Goal: Information Seeking & Learning: Check status

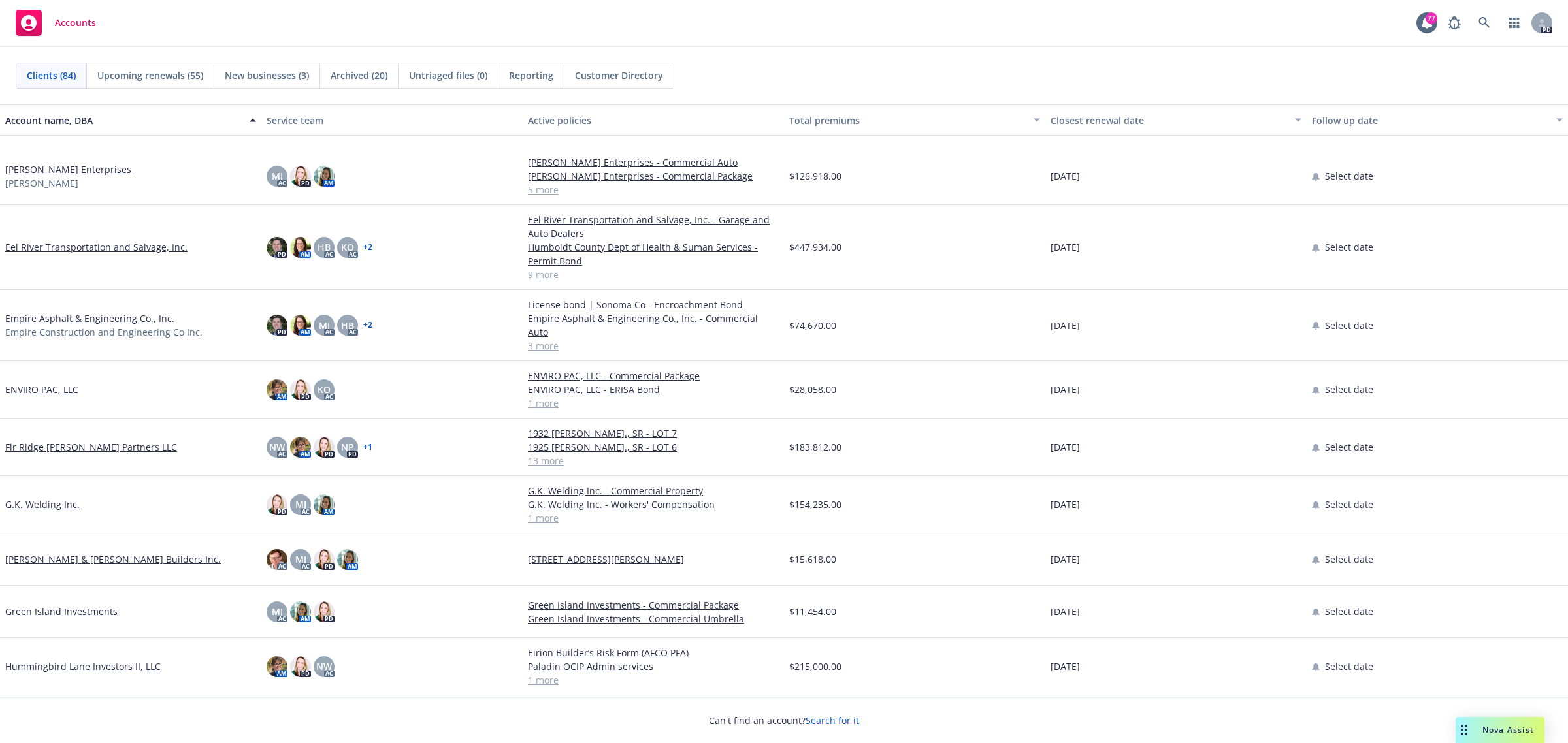
scroll to position [1634, 0]
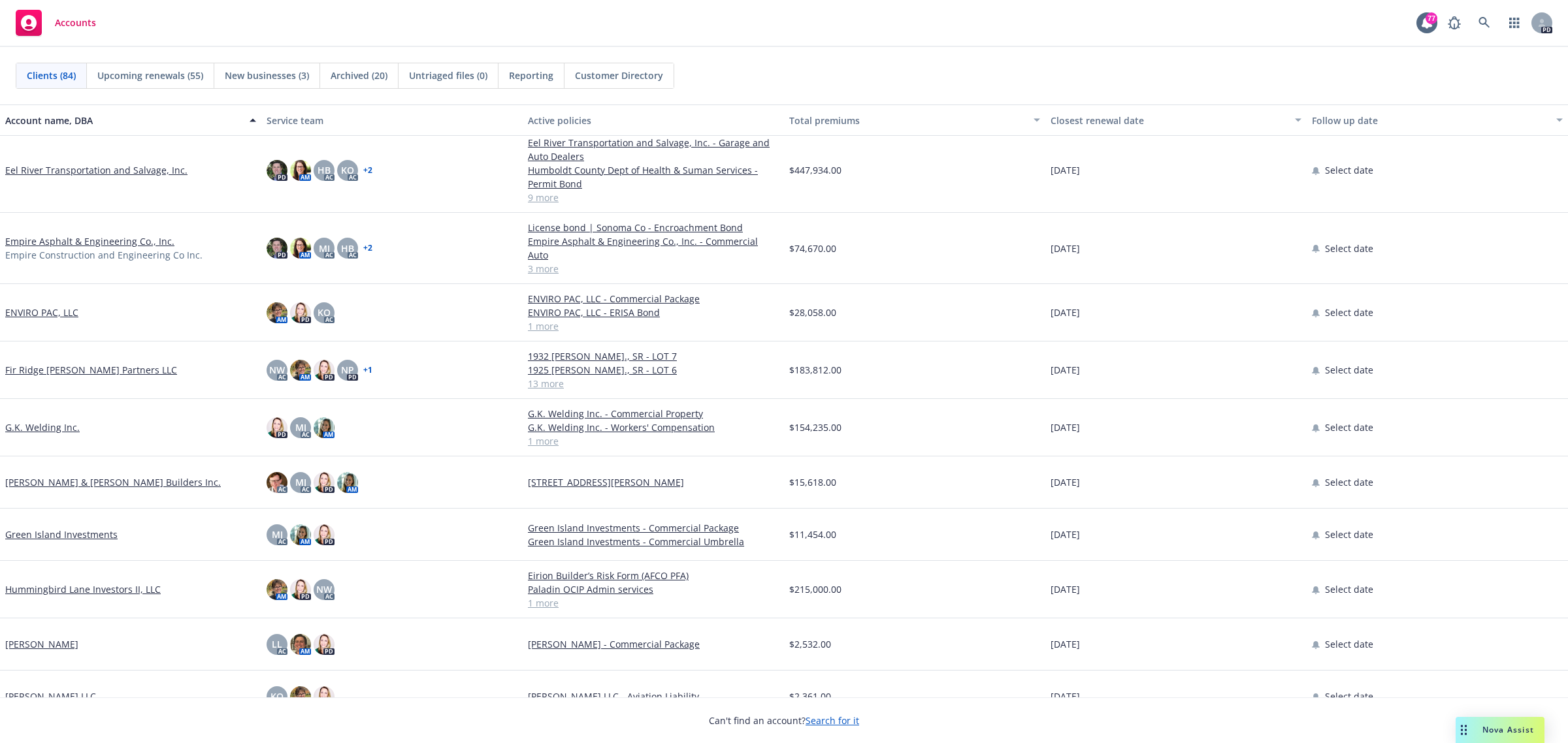
click at [35, 421] on link "G.K. Welding Inc." at bounding box center [43, 427] width 75 height 14
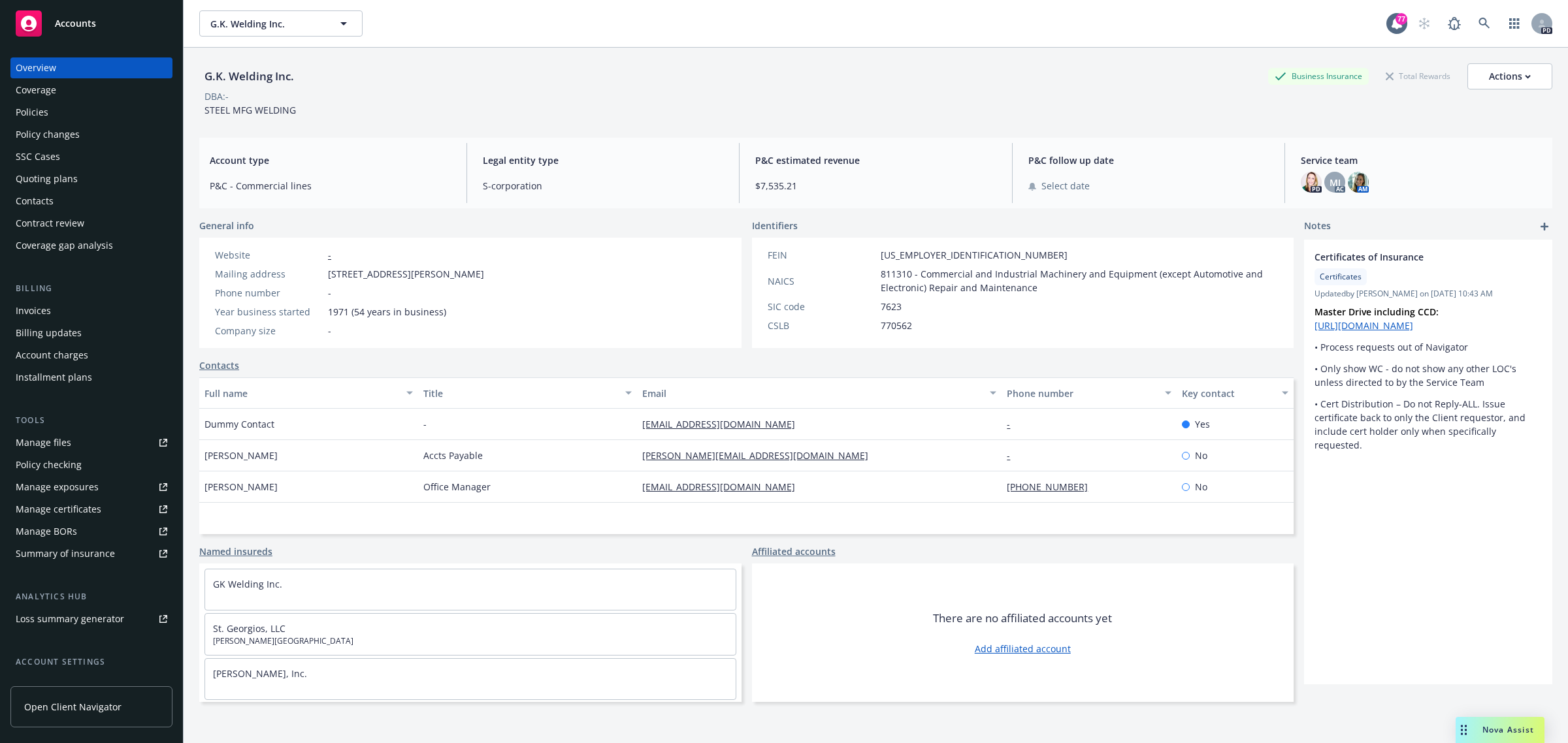
click at [43, 181] on div "Quoting plans" at bounding box center [46, 178] width 62 height 21
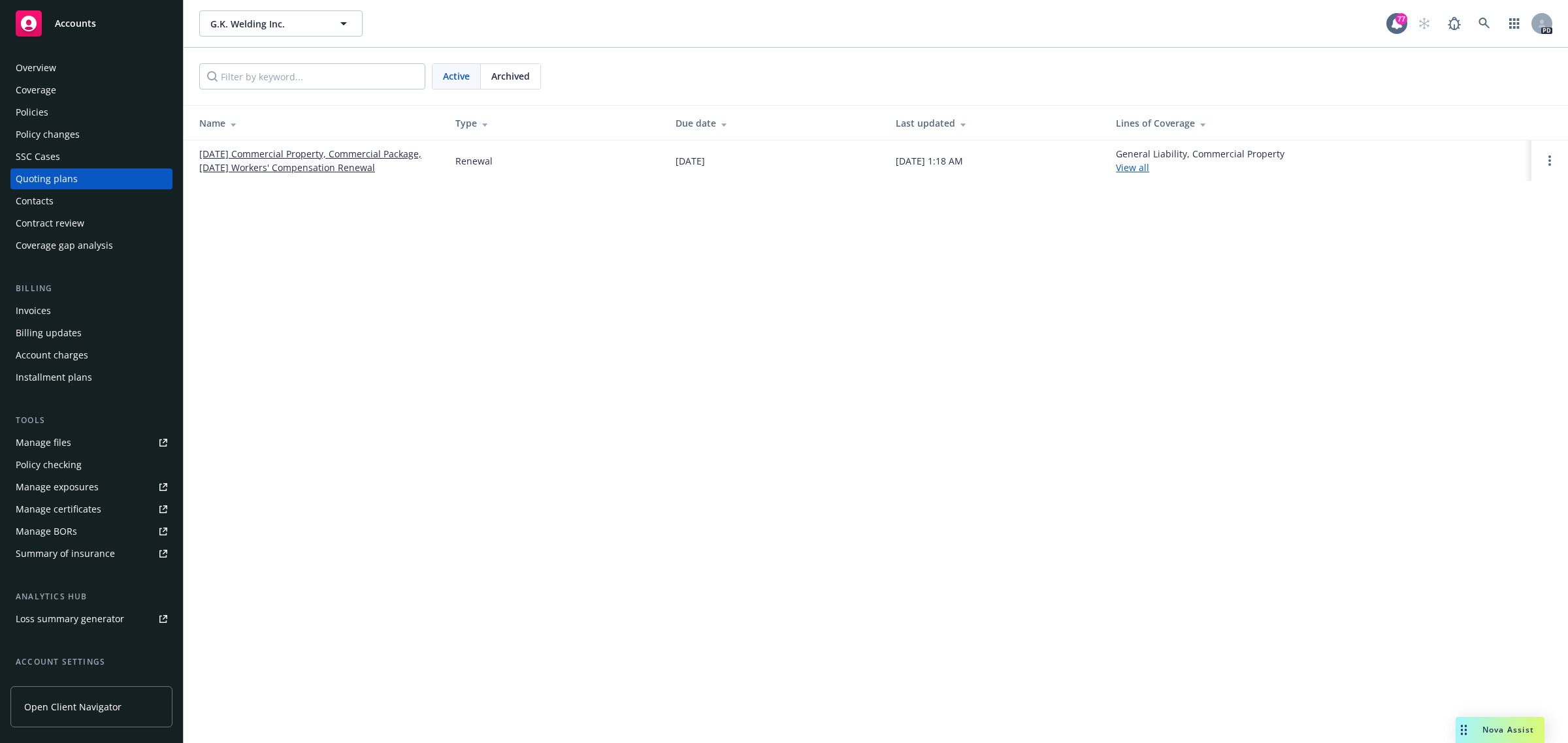
click at [280, 151] on link "10/04/25 Commercial Property, Commercial Package, 10/01/25 Workers' Compensatio…" at bounding box center [317, 160] width 235 height 27
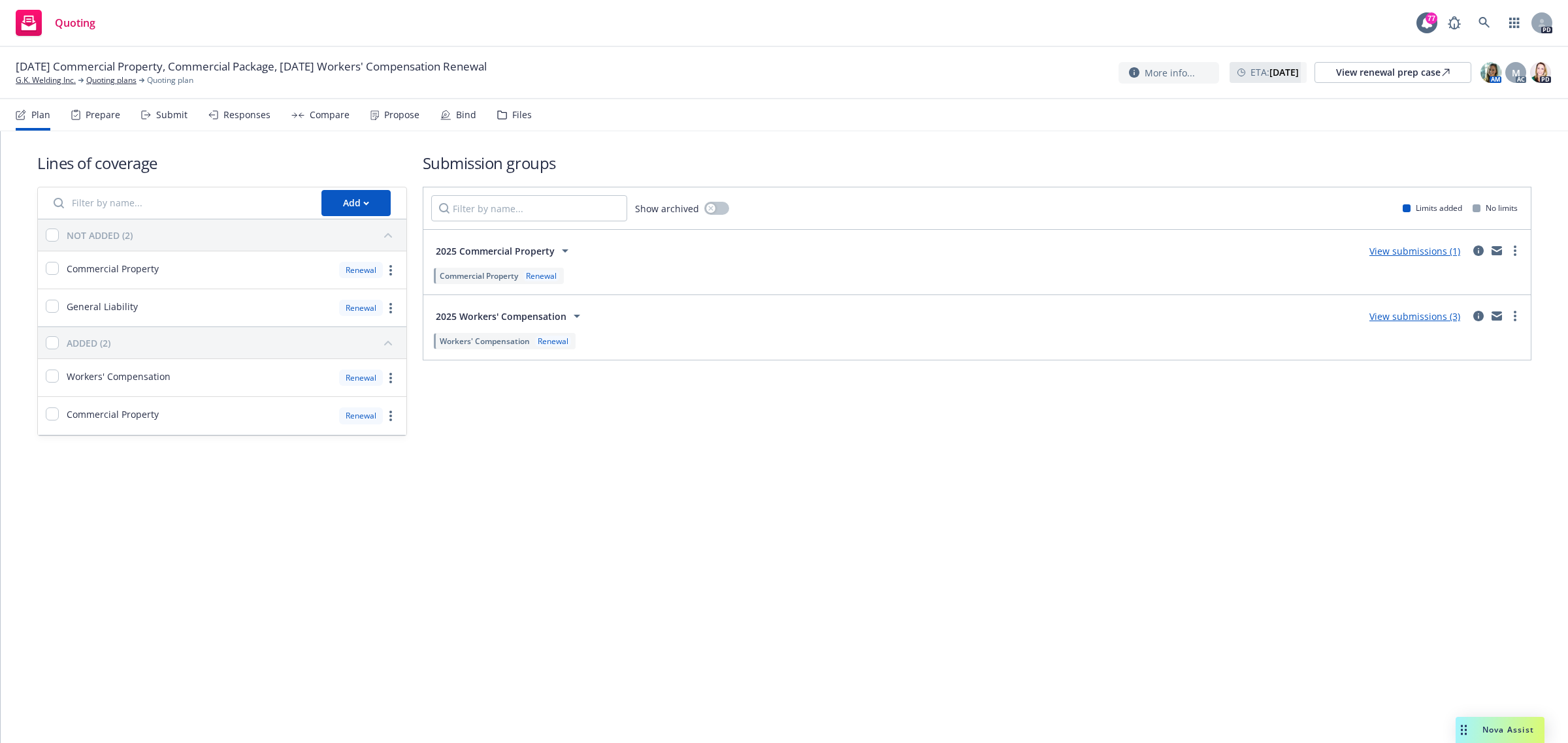
click at [1403, 321] on link "View submissions (3)" at bounding box center [1415, 317] width 91 height 13
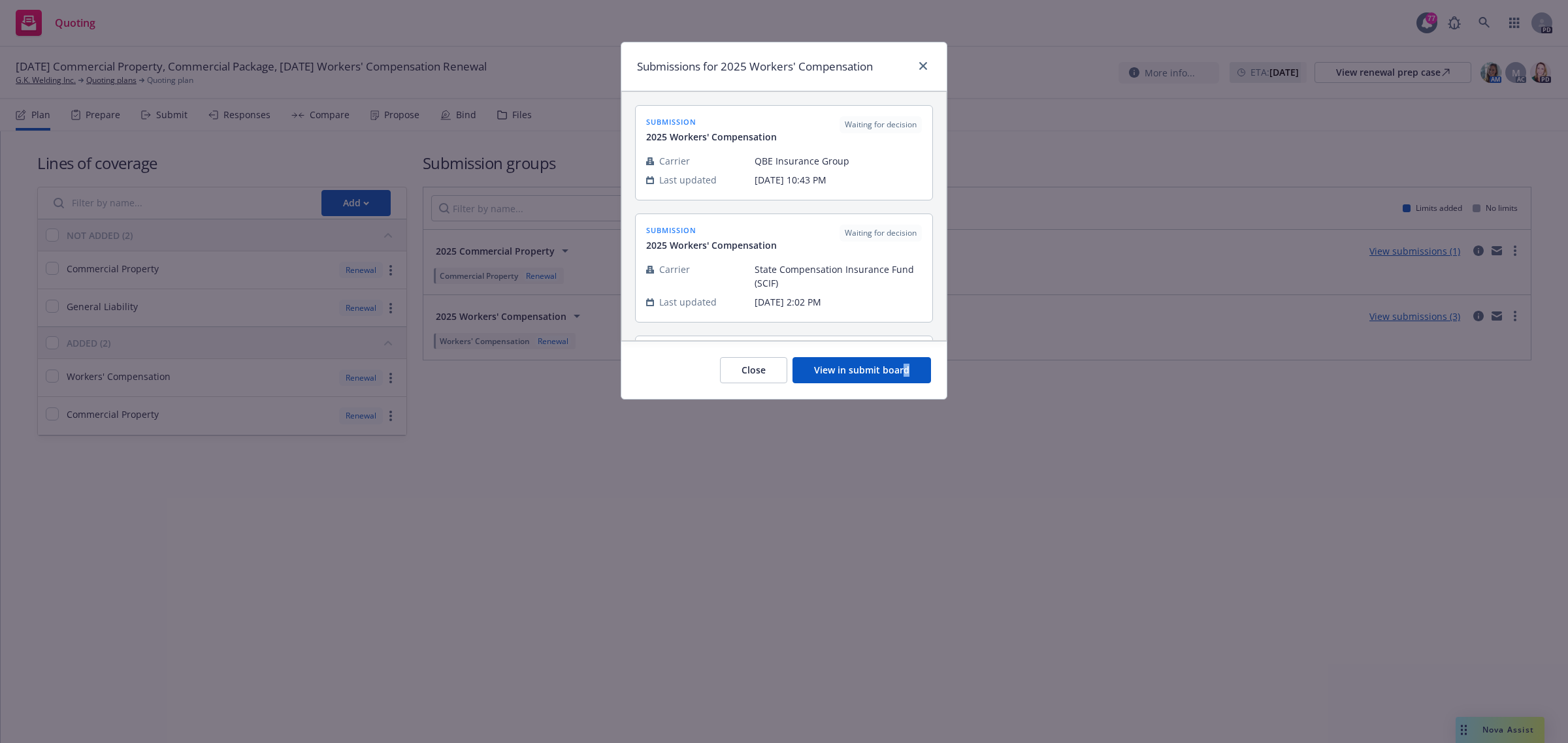
click at [905, 394] on div "Close View in submit board" at bounding box center [783, 371] width 325 height 58
click at [854, 373] on button "View in submit board" at bounding box center [861, 370] width 138 height 26
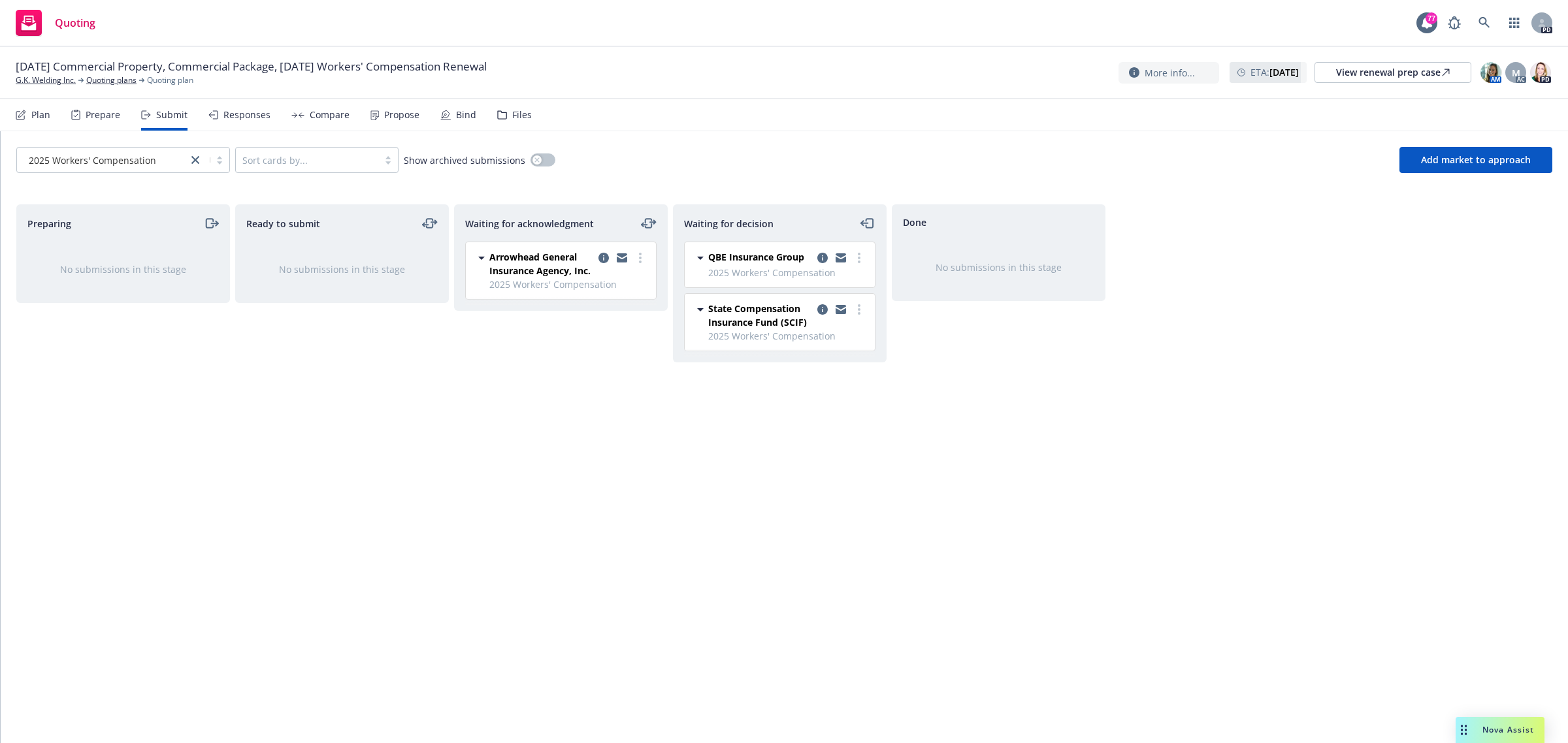
click at [769, 308] on span "State Compensation Insurance Fund (SCIF)" at bounding box center [760, 315] width 104 height 27
click at [824, 307] on icon "copy logging email" at bounding box center [822, 309] width 10 height 10
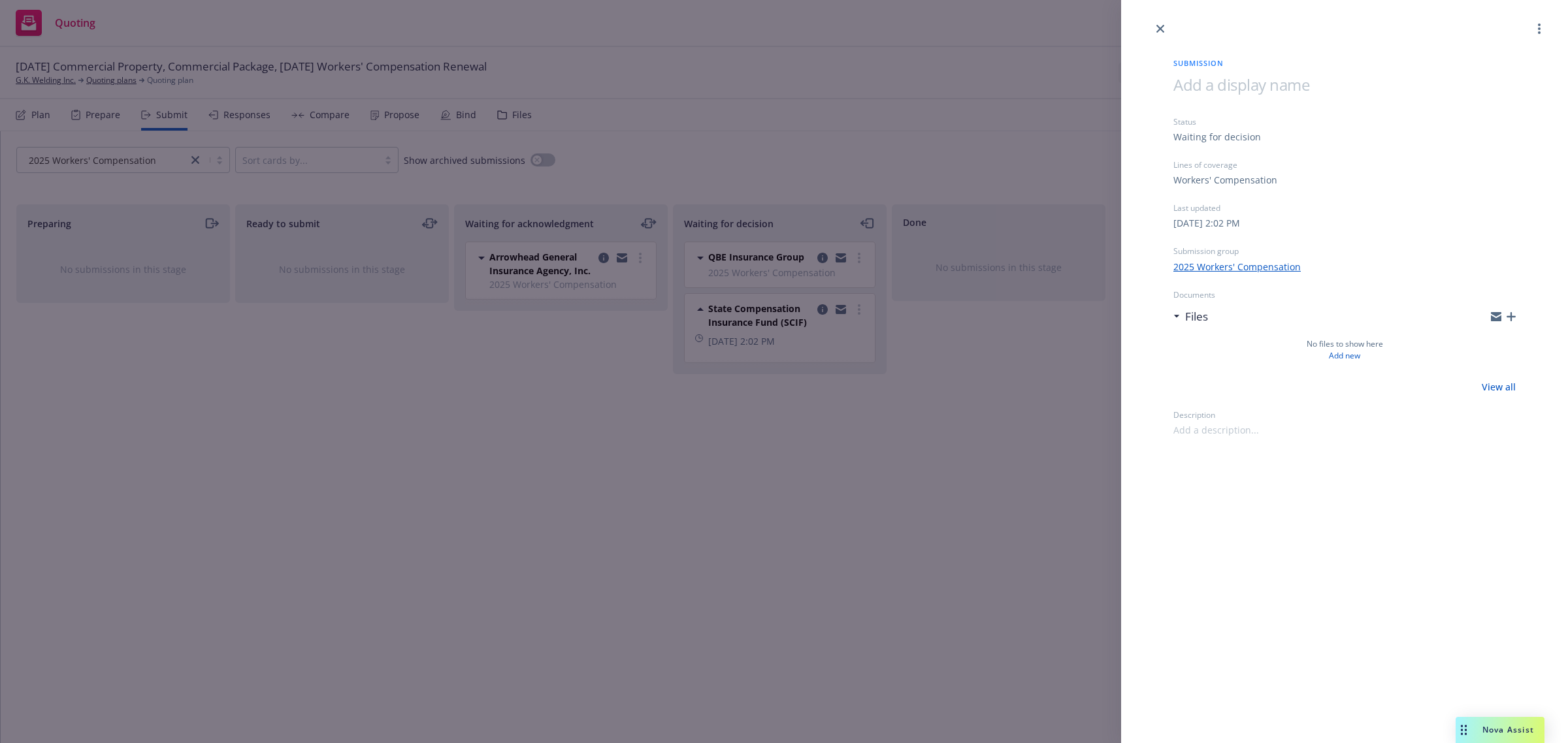
click at [1500, 382] on link "View all" at bounding box center [1498, 387] width 34 height 14
click at [1157, 26] on icon "close" at bounding box center [1160, 28] width 8 height 8
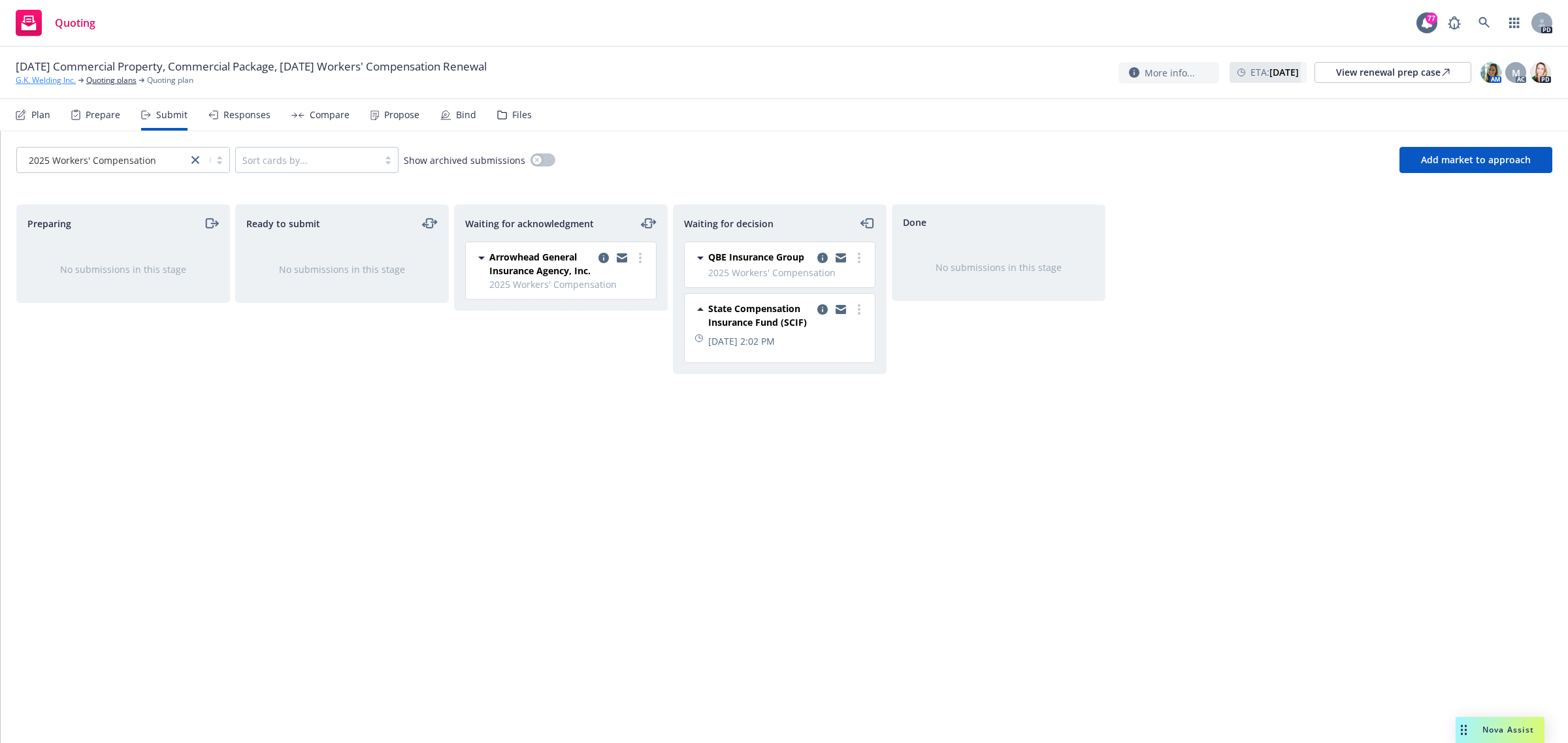
click at [34, 80] on link "G.K. Welding Inc." at bounding box center [46, 80] width 60 height 12
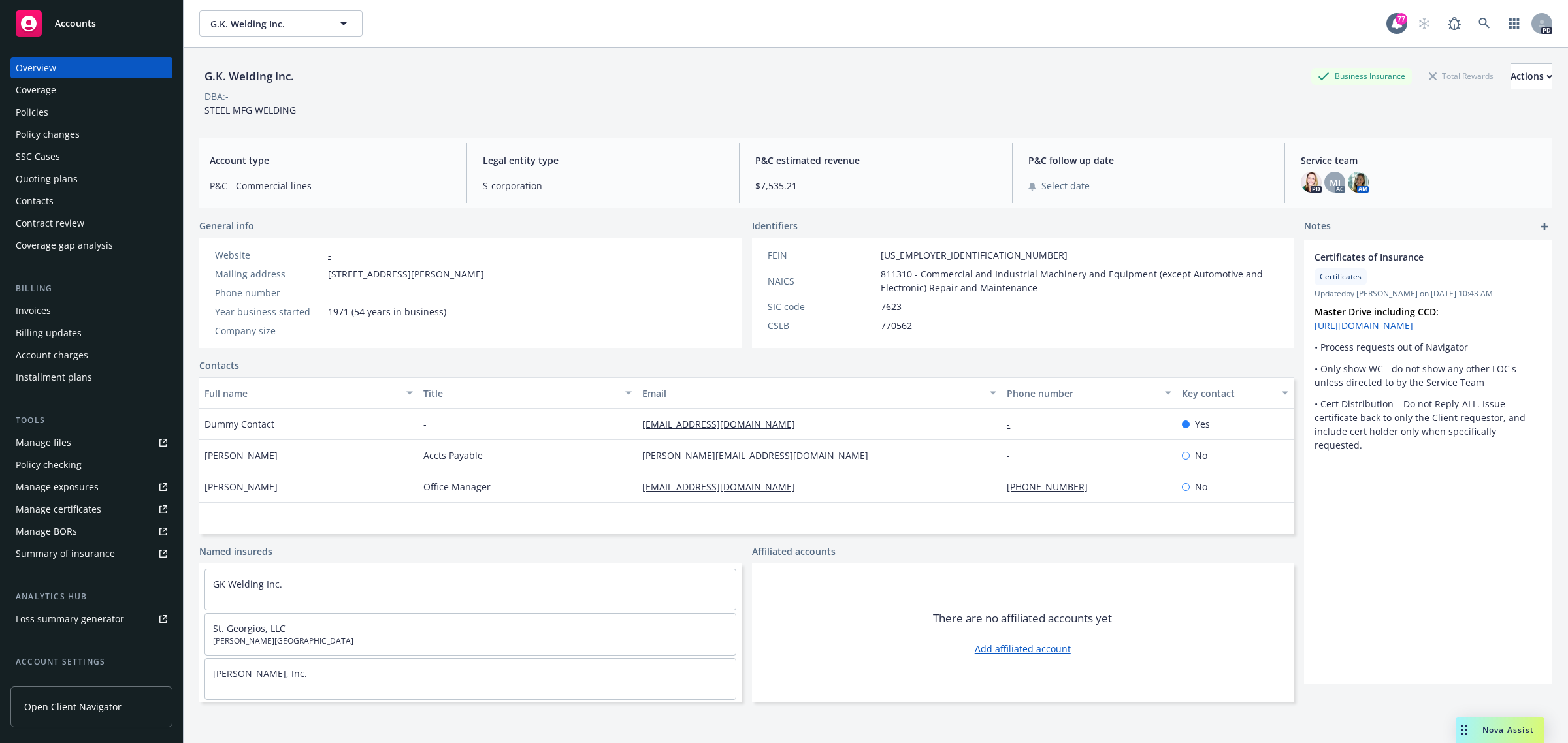
click at [82, 25] on span "Accounts" at bounding box center [75, 23] width 41 height 10
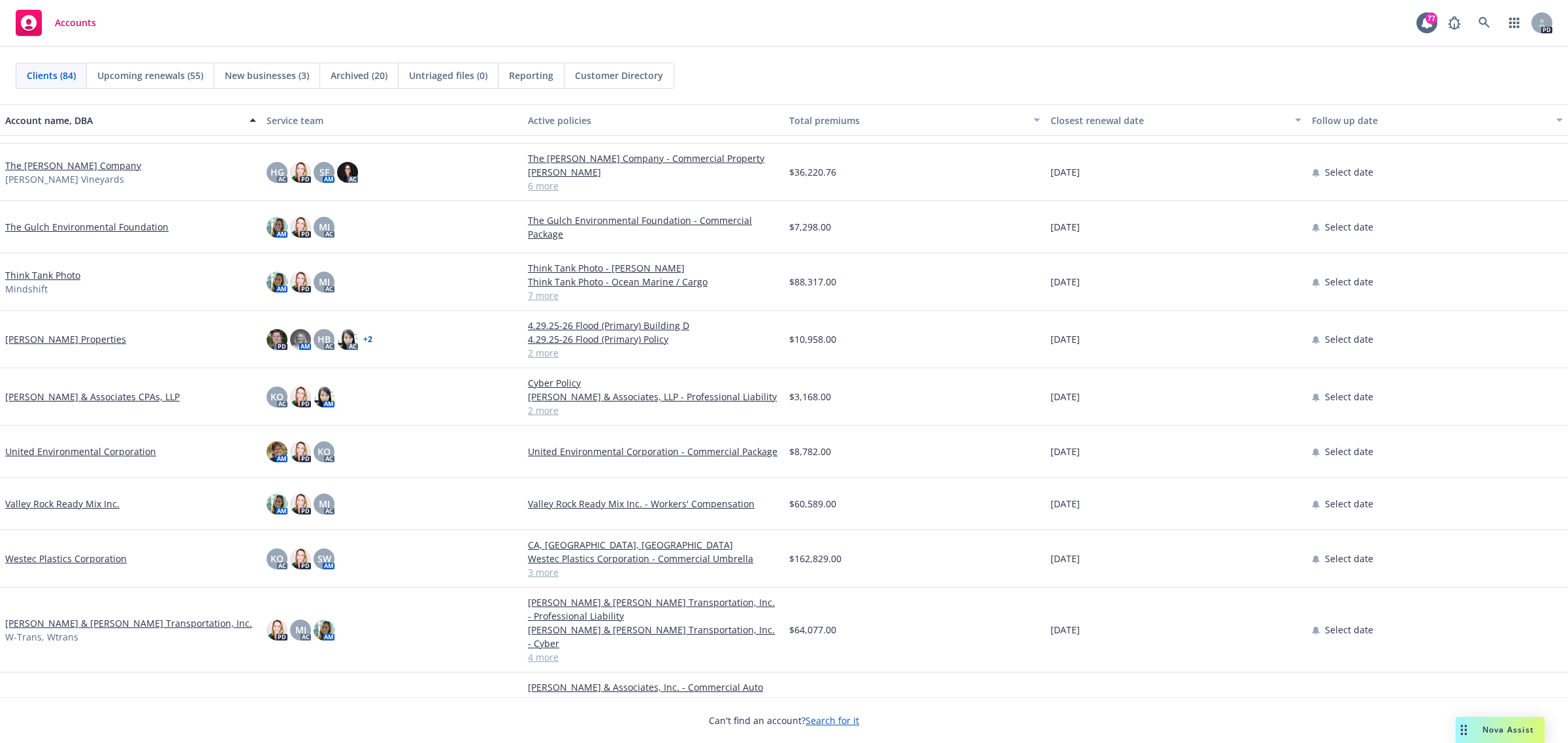
scroll to position [3884, 0]
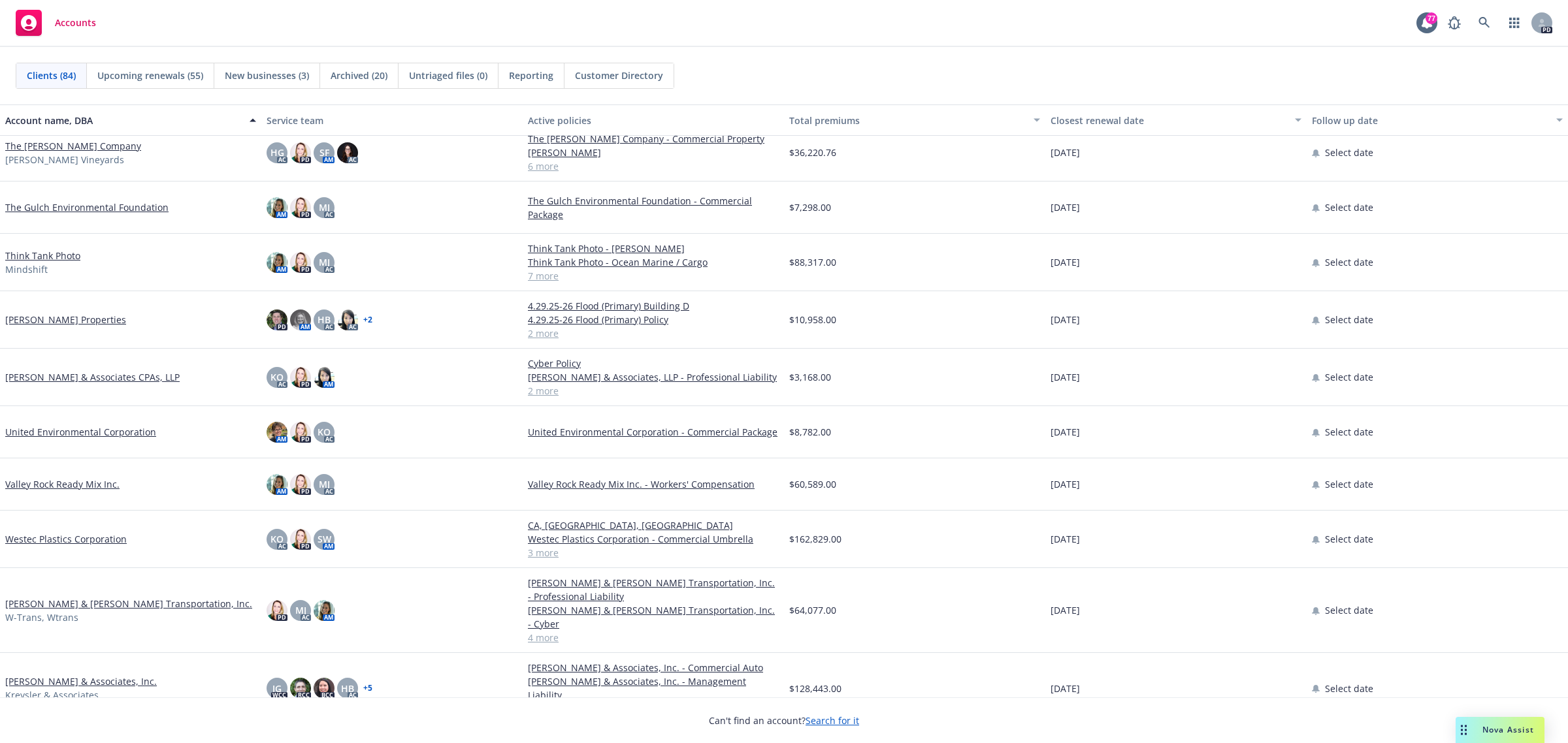
click at [69, 675] on link "[PERSON_NAME] & Associates, Inc." at bounding box center [81, 681] width 151 height 14
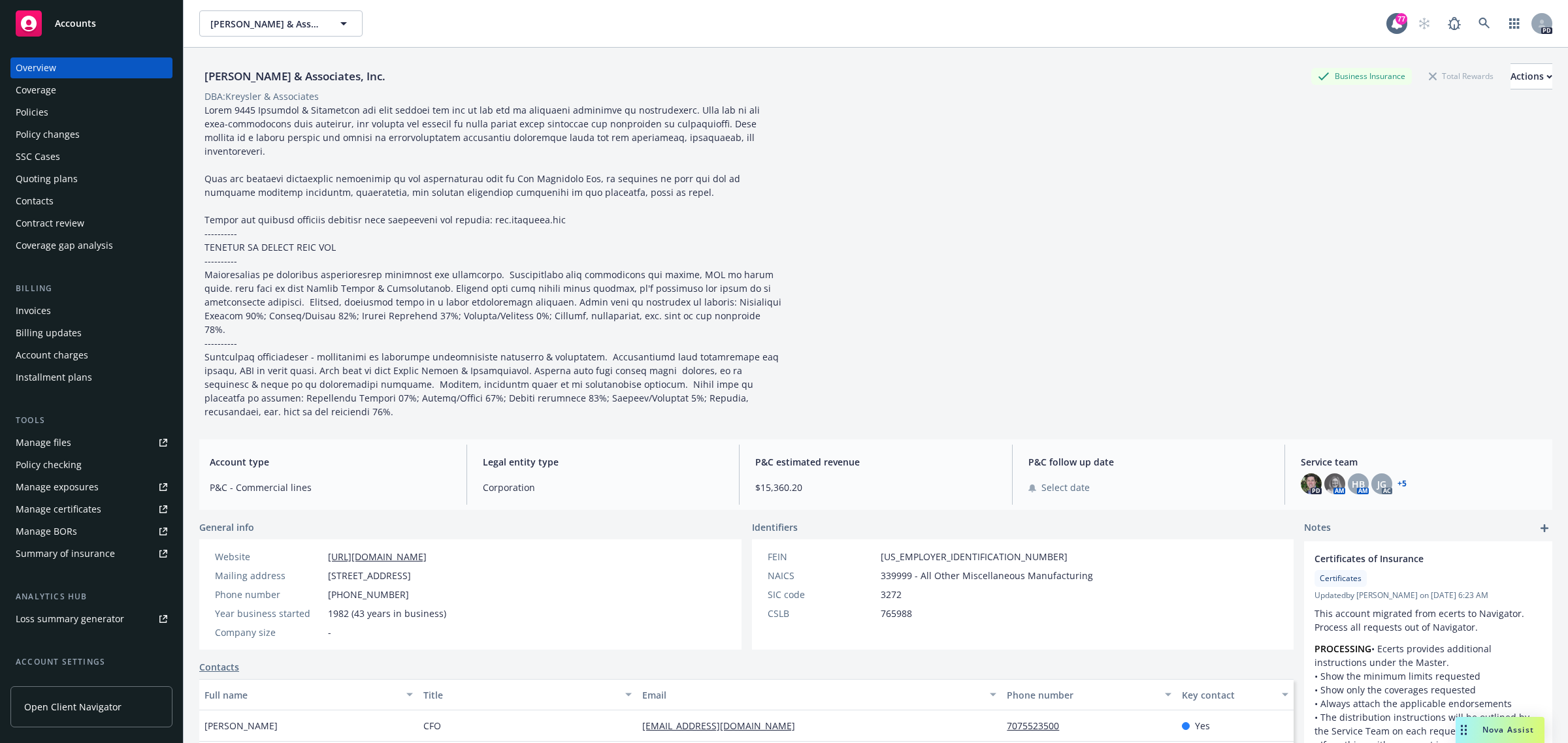
click at [25, 106] on div "Policies" at bounding box center [32, 112] width 33 height 21
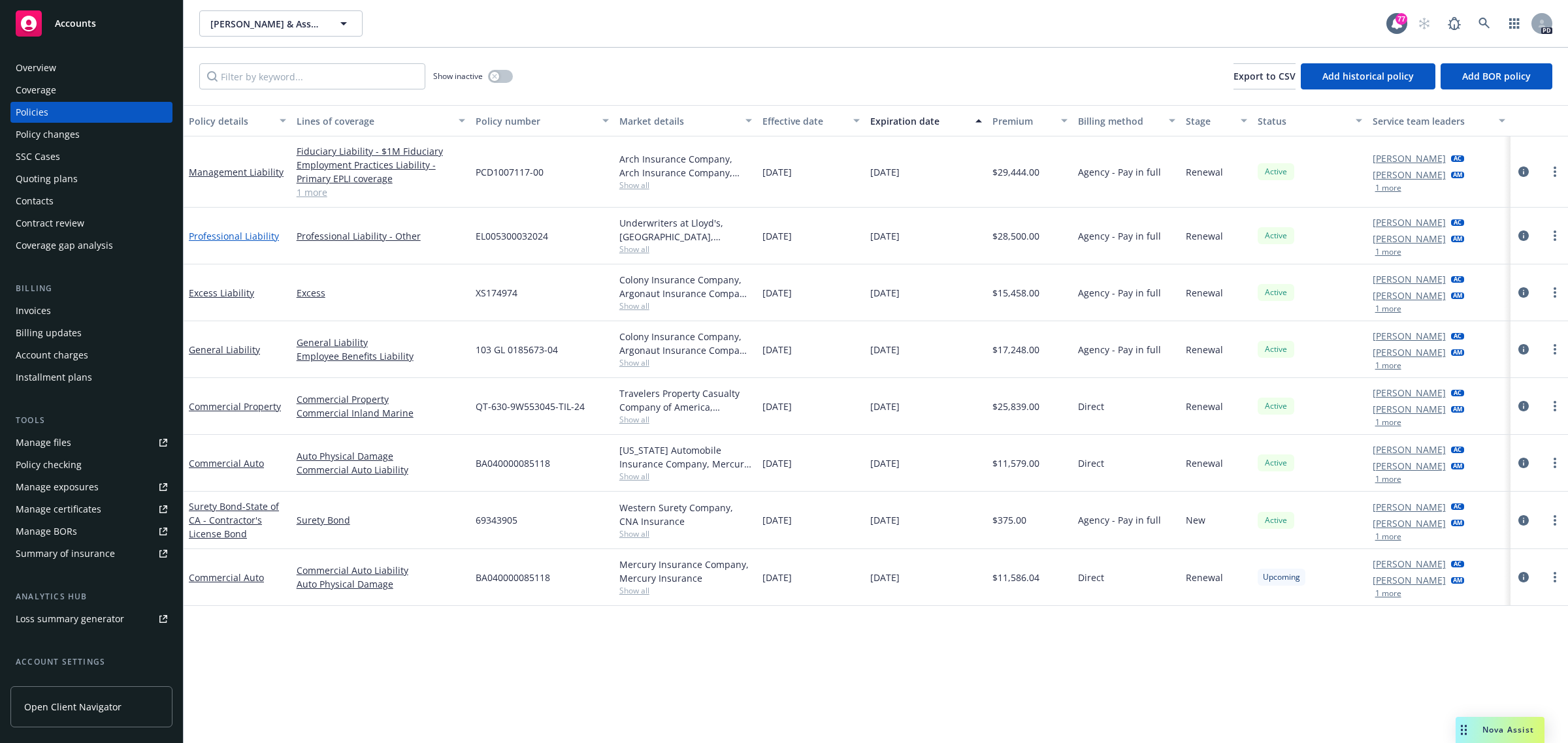
click at [217, 235] on link "Professional Liability" at bounding box center [233, 237] width 90 height 13
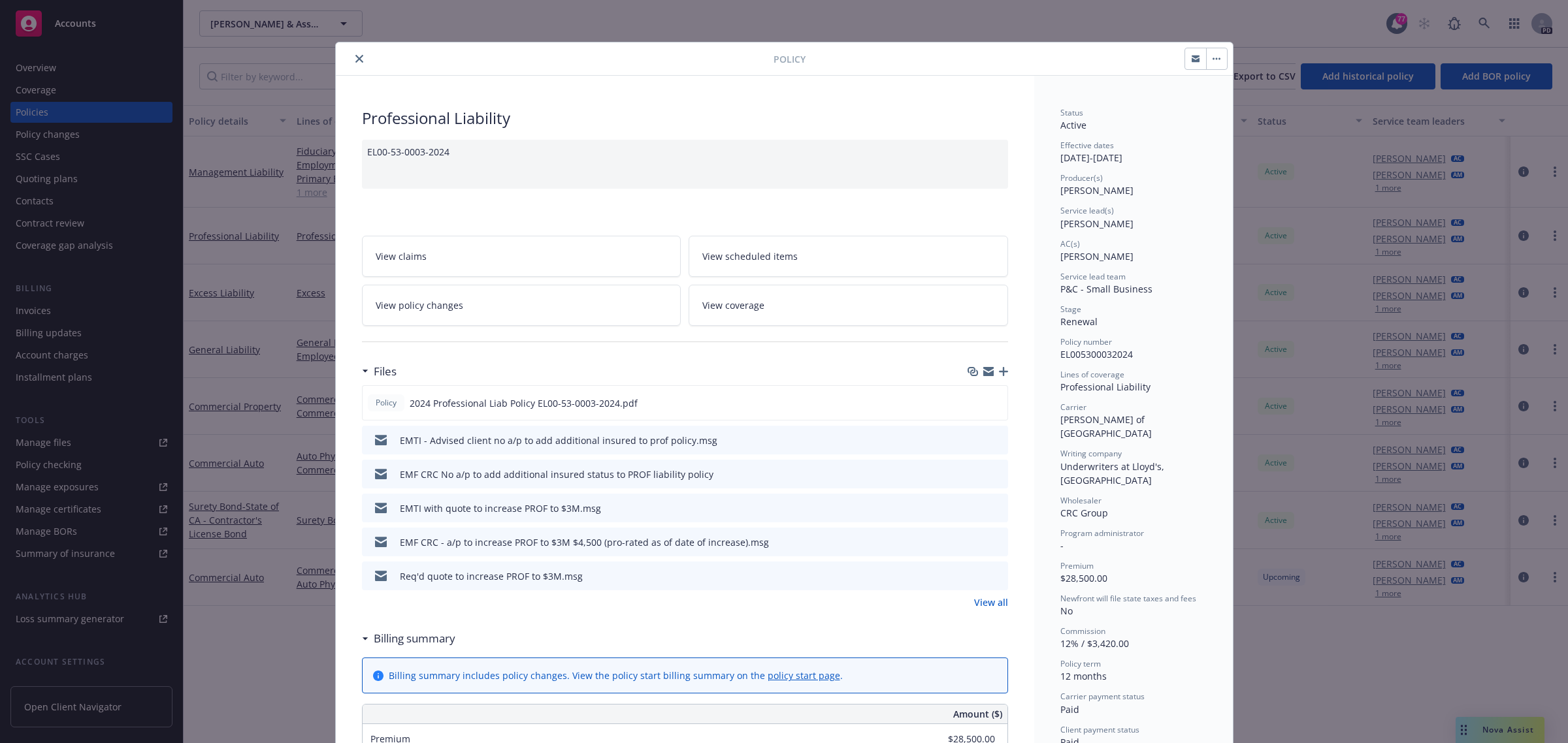
click at [355, 59] on icon "close" at bounding box center [359, 58] width 8 height 8
